Goal: Information Seeking & Learning: Check status

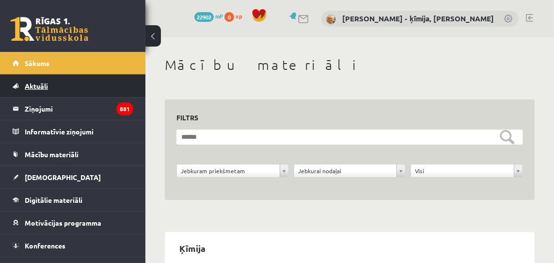
click at [39, 85] on span "Aktuāli" at bounding box center [36, 85] width 23 height 9
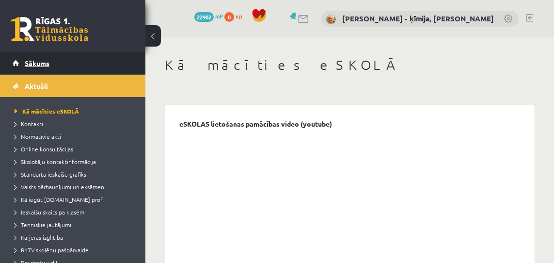
click at [36, 60] on span "Sākums" at bounding box center [37, 63] width 25 height 9
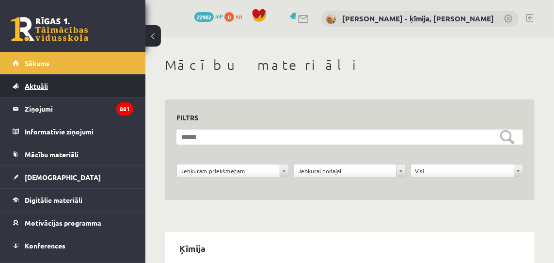
click at [41, 87] on span "Aktuāli" at bounding box center [36, 85] width 23 height 9
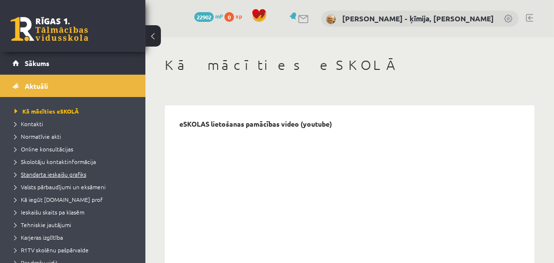
click at [79, 173] on span "Standarta ieskaišu grafiks" at bounding box center [51, 174] width 72 height 8
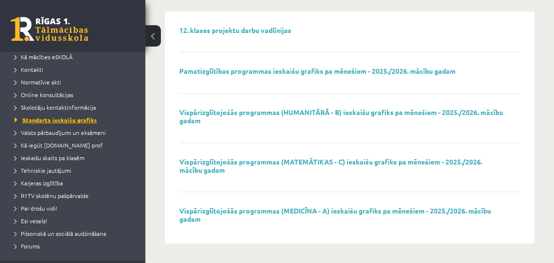
scroll to position [54, 0]
click at [75, 156] on span "Ieskaišu skaits pa klasēm" at bounding box center [50, 158] width 70 height 8
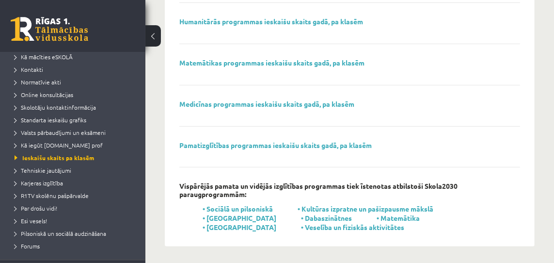
scroll to position [187, 0]
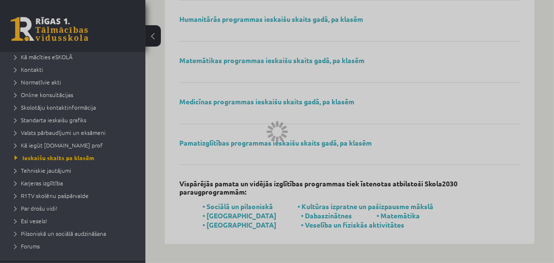
scroll to position [94, 0]
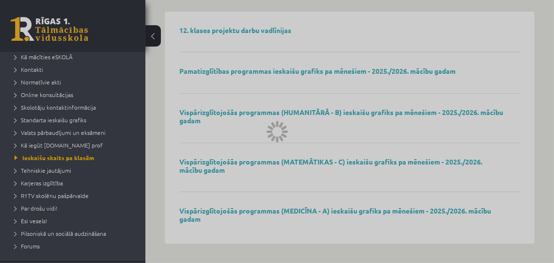
scroll to position [1, 0]
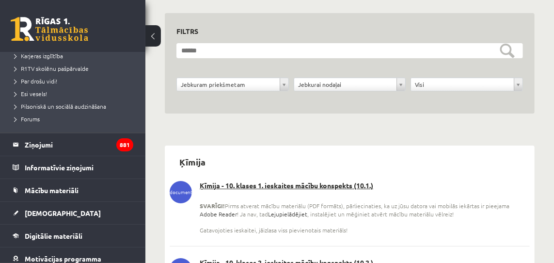
scroll to position [180, 0]
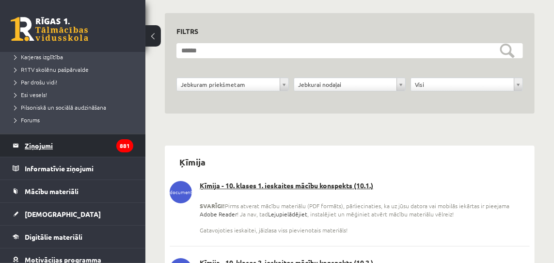
click at [46, 143] on legend "Ziņojumi 881" at bounding box center [79, 145] width 109 height 22
